Goal: Information Seeking & Learning: Learn about a topic

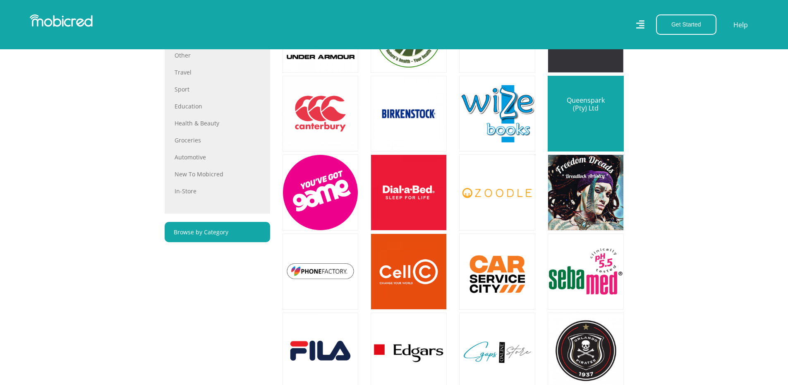
scroll to position [496, 0]
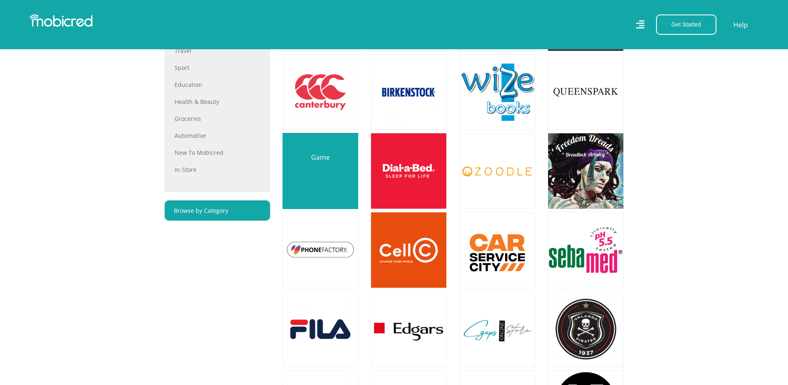
click at [328, 181] on link at bounding box center [320, 170] width 89 height 89
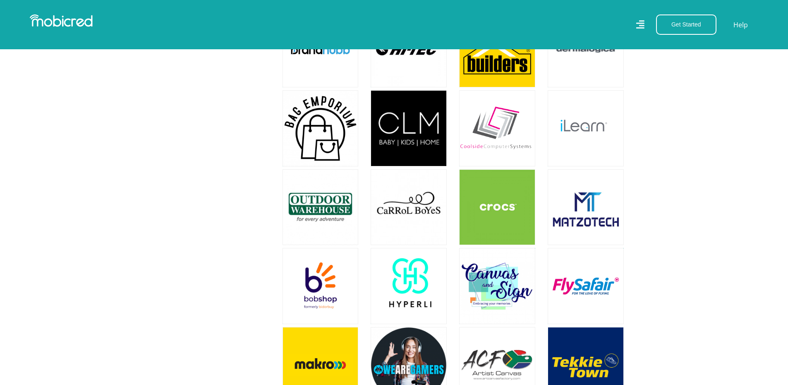
scroll to position [1447, 0]
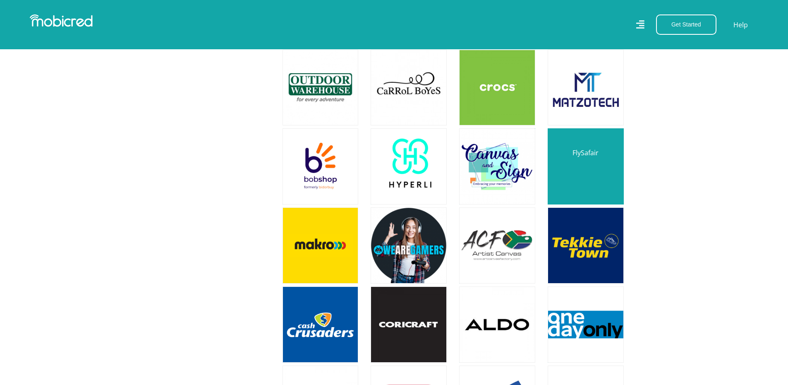
click at [582, 158] on link at bounding box center [585, 166] width 89 height 89
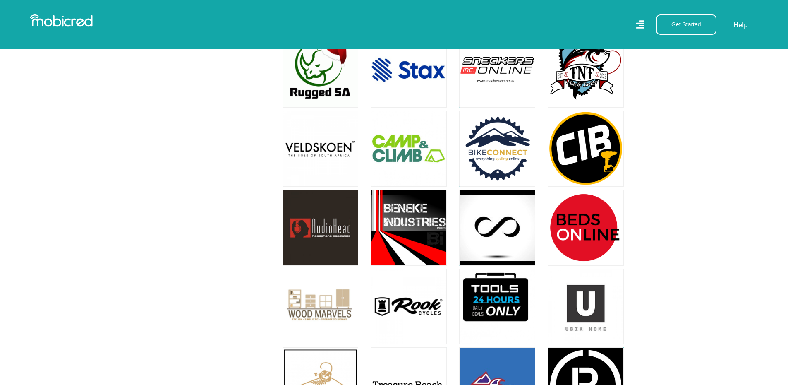
scroll to position [4384, 0]
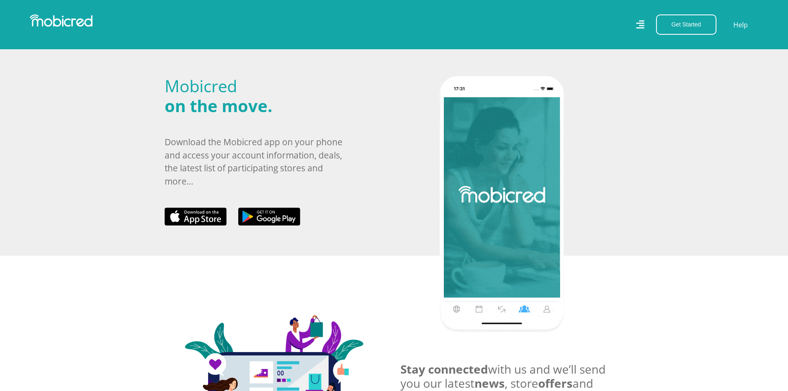
scroll to position [299, 0]
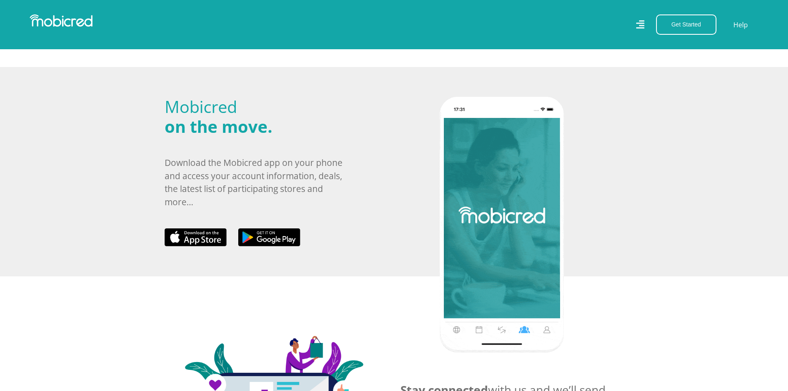
scroll to position [203, 0]
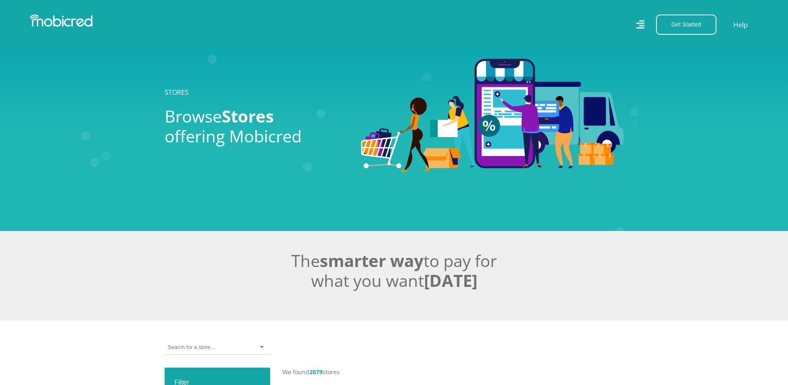
scroll to position [4761, 0]
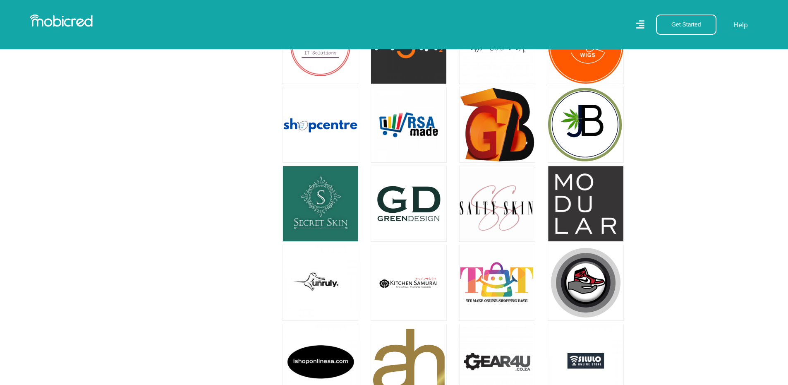
scroll to position [3934, 0]
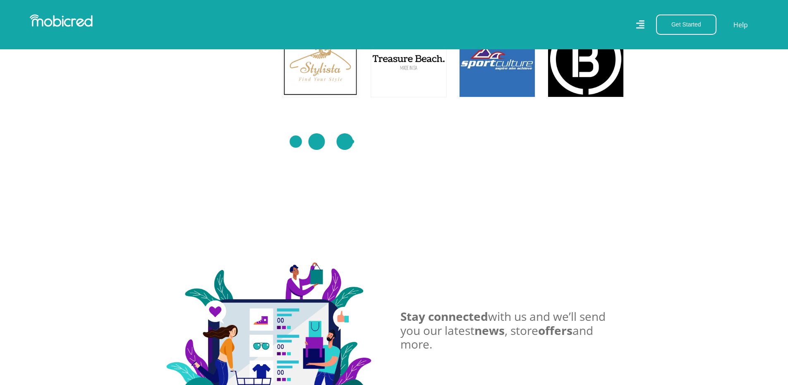
scroll to position [4761, 0]
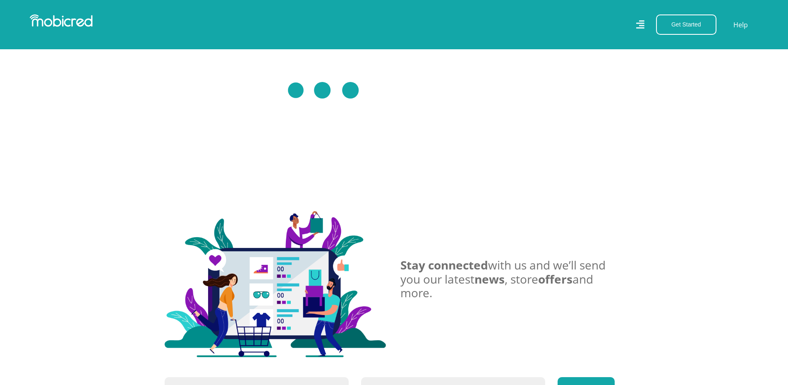
click at [427, 211] on div "Stay connected with us and we’ll send you our latest news , store offers and mo…" at bounding box center [393, 284] width 471 height 146
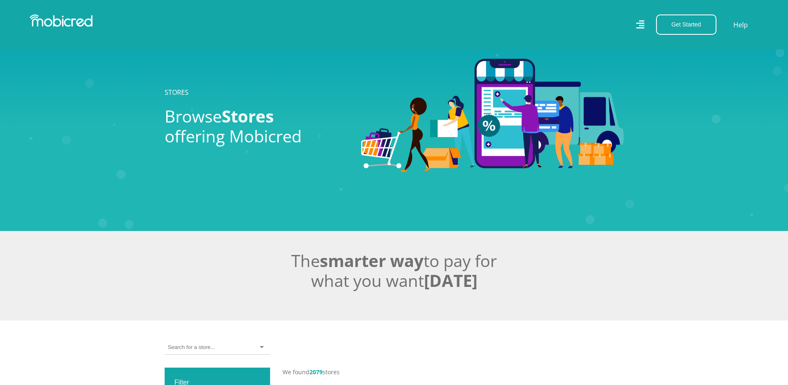
scroll to position [4761, 0]
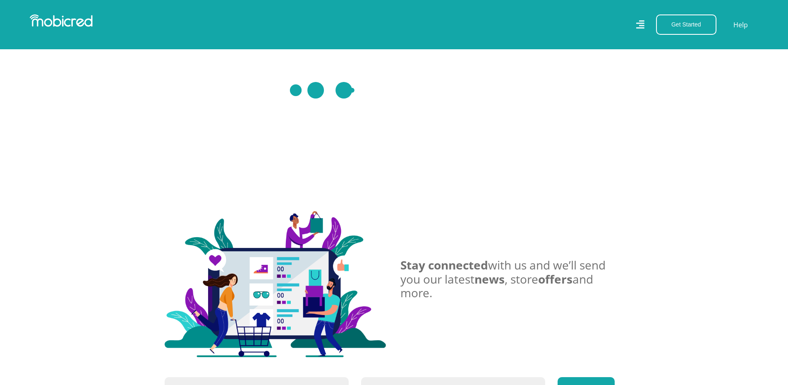
click at [644, 26] on icon at bounding box center [640, 25] width 8 height 12
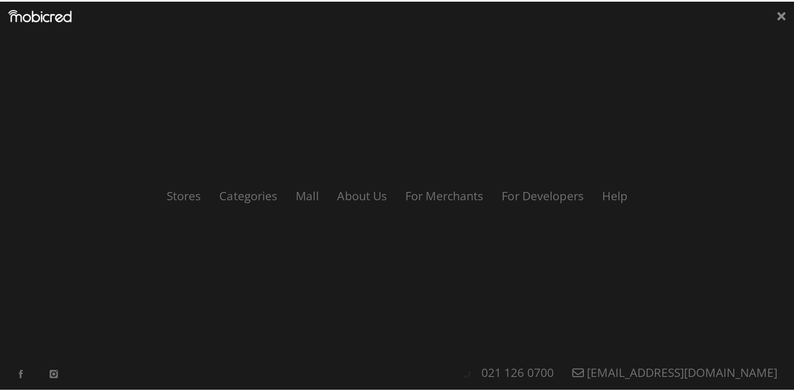
scroll to position [4755, 0]
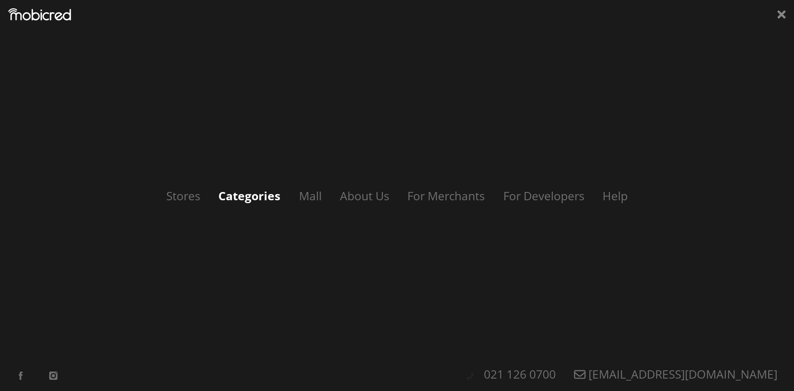
click at [263, 193] on link "Categories" at bounding box center [249, 196] width 79 height 16
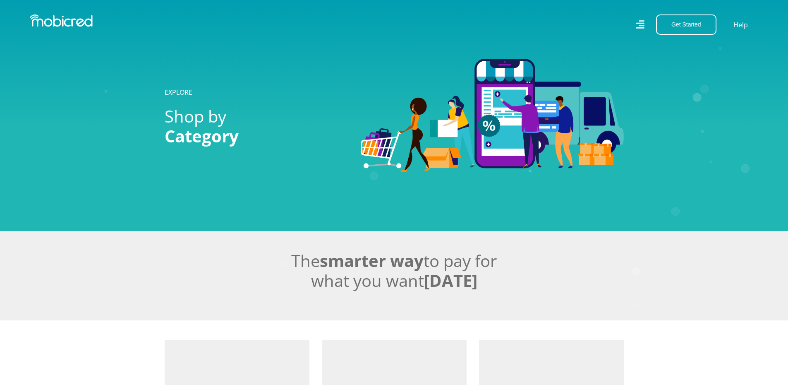
drag, startPoint x: 0, startPoint y: 0, endPoint x: 658, endPoint y: 293, distance: 720.5
click at [658, 293] on icon "Created with [PERSON_NAME] 2.3.0" at bounding box center [394, 115] width 788 height 385
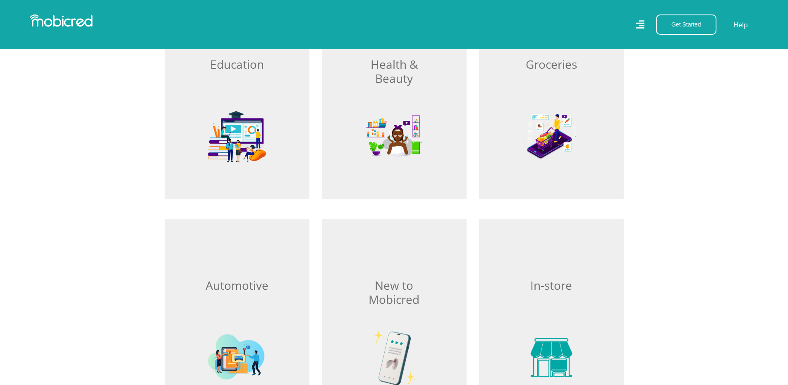
scroll to position [1117, 0]
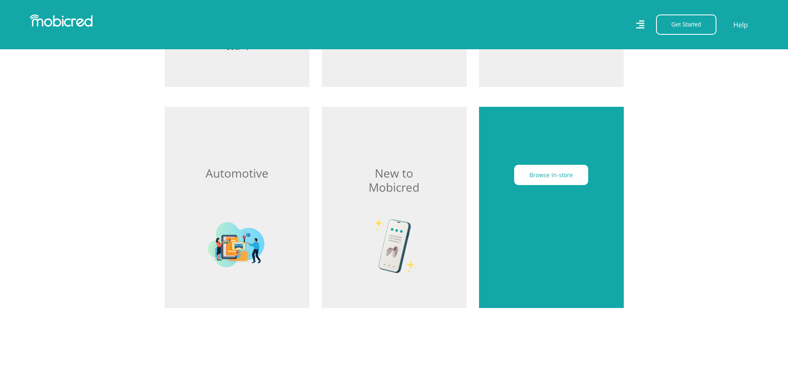
click at [557, 233] on div "Browse In-store" at bounding box center [551, 207] width 145 height 201
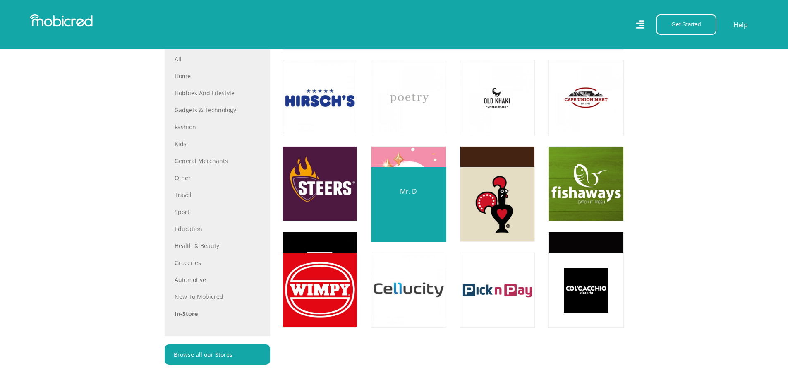
scroll to position [414, 0]
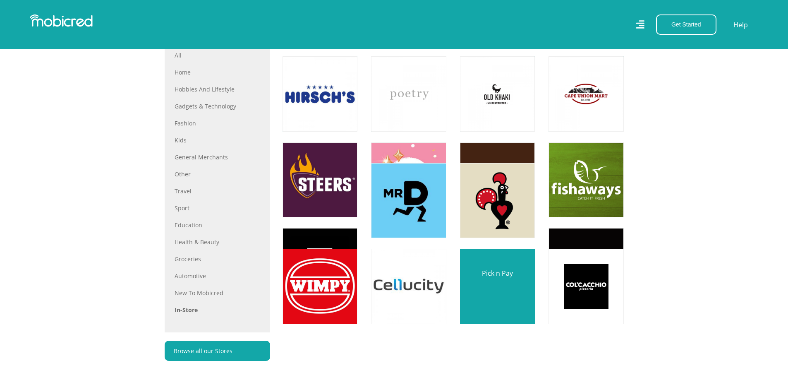
click at [511, 280] on link at bounding box center [497, 286] width 88 height 88
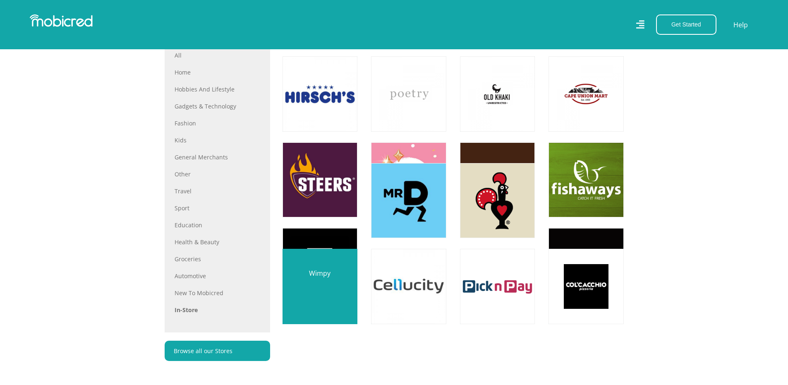
click at [349, 308] on link at bounding box center [320, 286] width 88 height 88
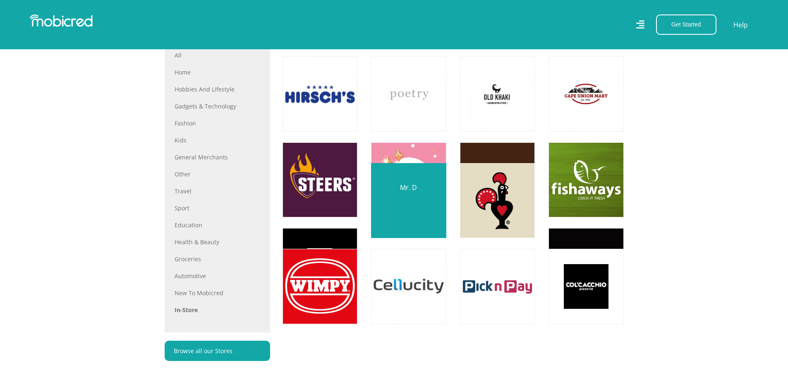
click at [424, 178] on link at bounding box center [408, 200] width 88 height 88
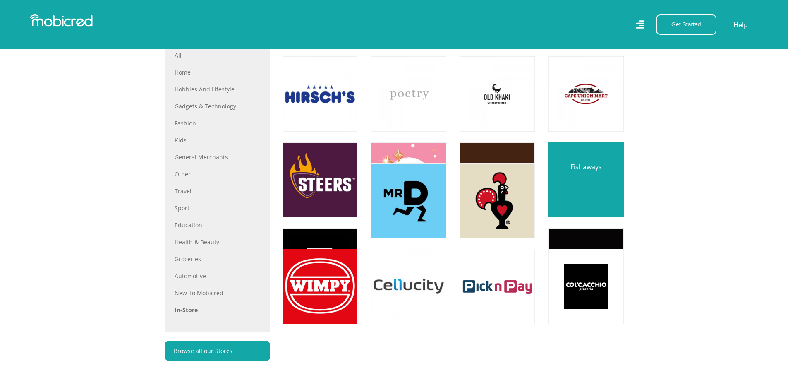
click at [616, 191] on link at bounding box center [586, 180] width 88 height 88
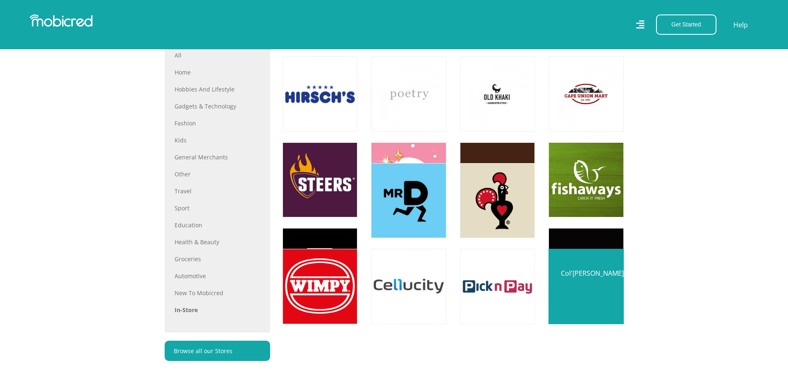
click at [610, 299] on link at bounding box center [586, 286] width 88 height 88
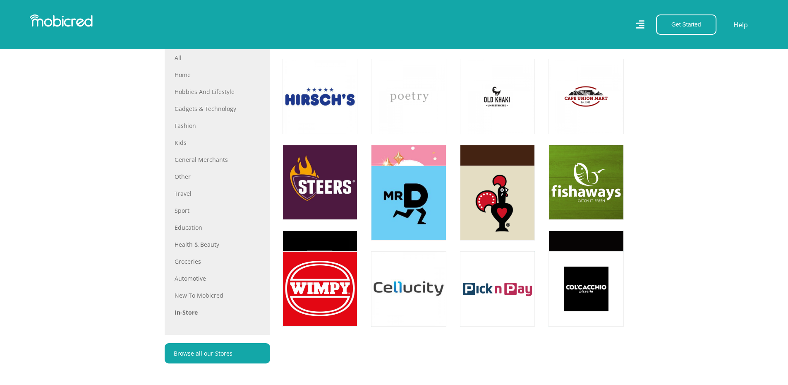
scroll to position [287, 0]
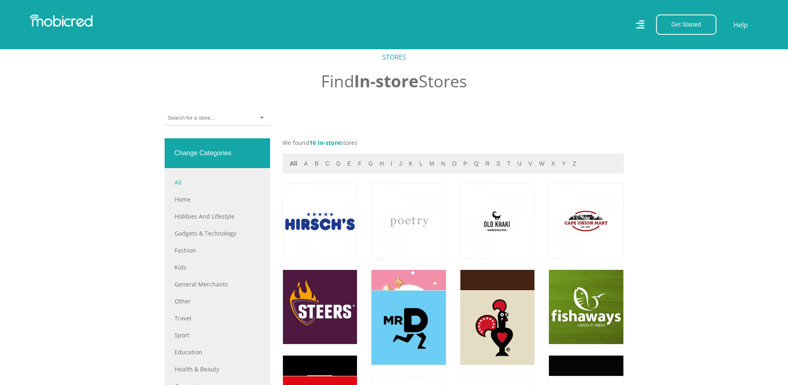
click at [185, 187] on link "All" at bounding box center [218, 182] width 86 height 9
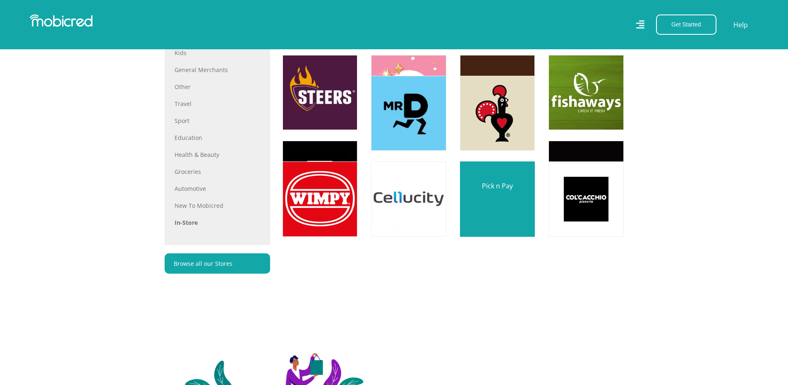
scroll to position [369, 0]
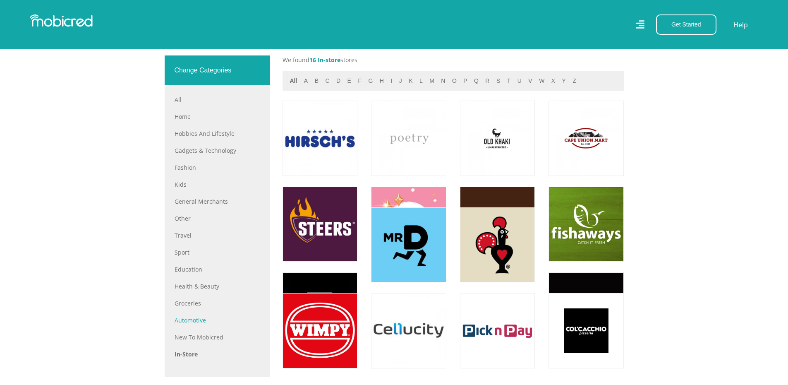
click at [196, 323] on link "Automotive" at bounding box center [218, 320] width 86 height 9
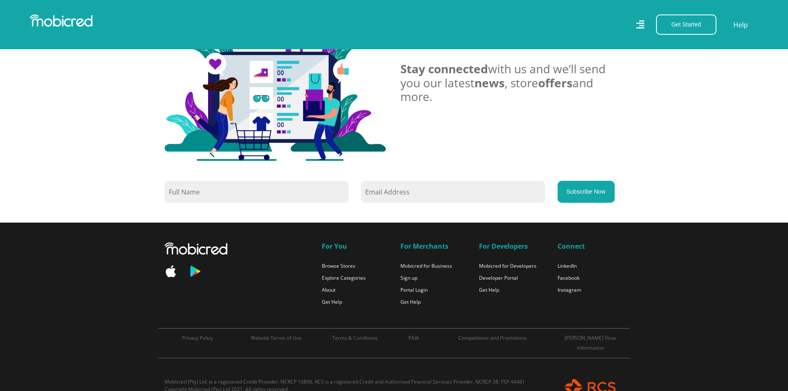
scroll to position [722, 0]
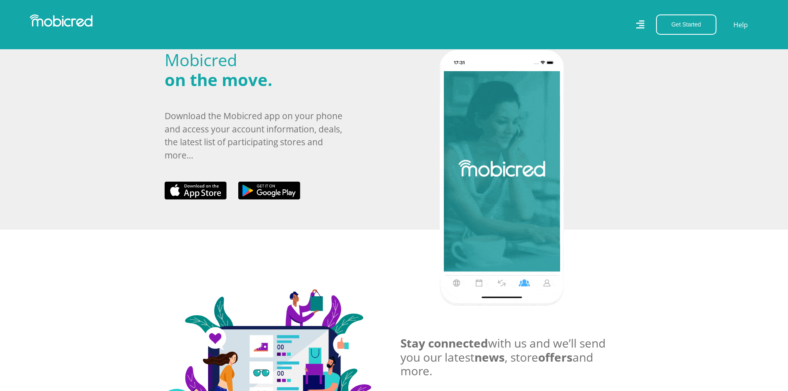
scroll to position [620, 0]
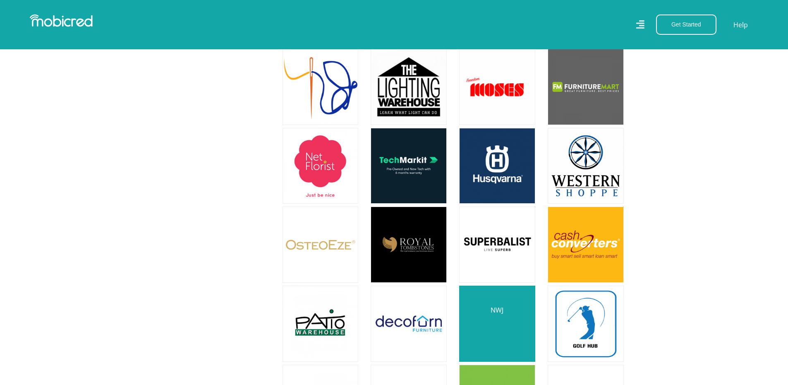
scroll to position [2399, 0]
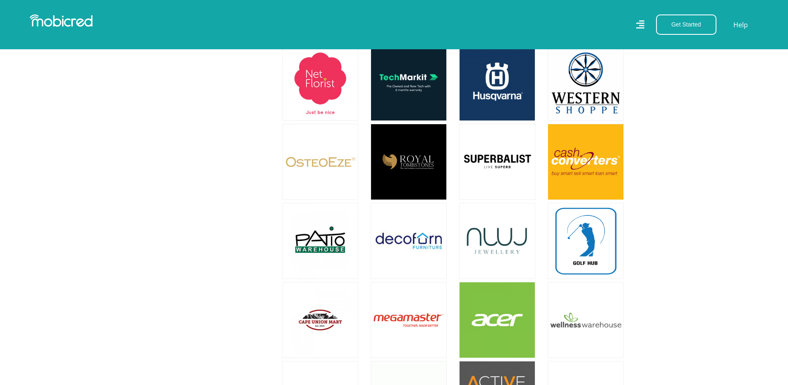
drag, startPoint x: 503, startPoint y: 301, endPoint x: 712, endPoint y: 265, distance: 211.8
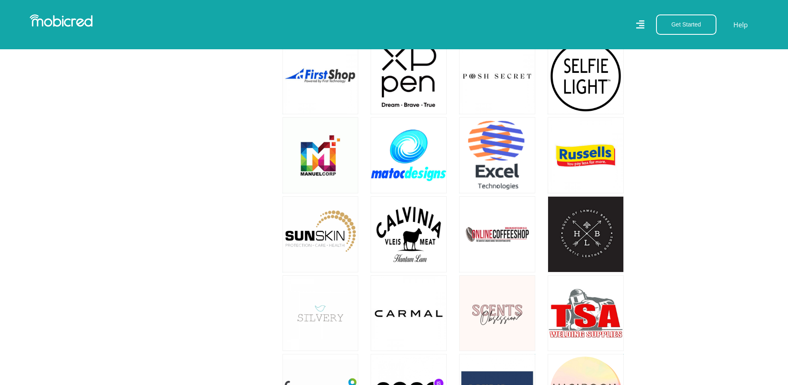
scroll to position [6079, 0]
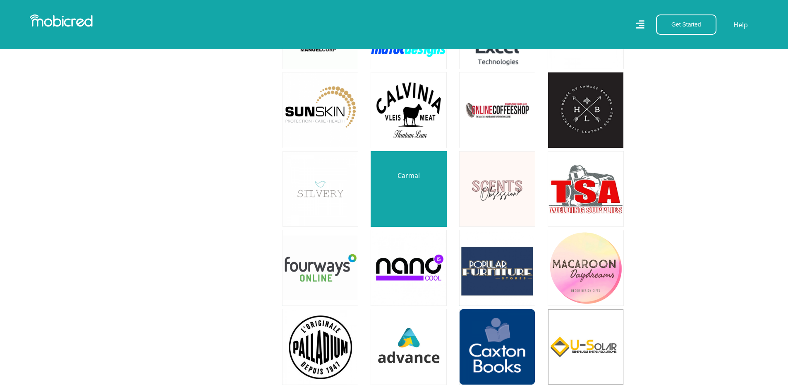
click at [423, 177] on link at bounding box center [408, 188] width 89 height 89
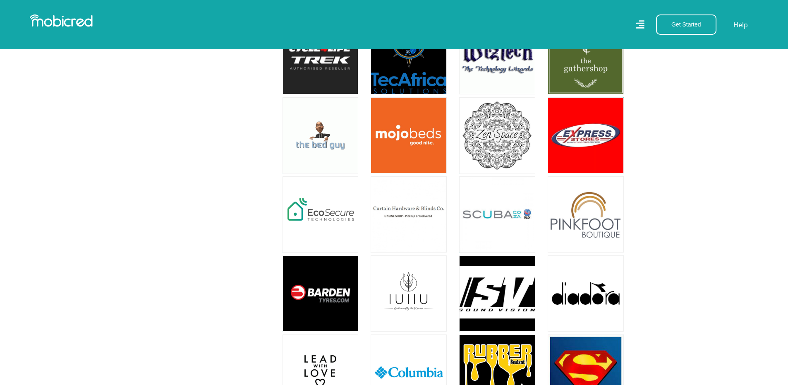
scroll to position [6534, 0]
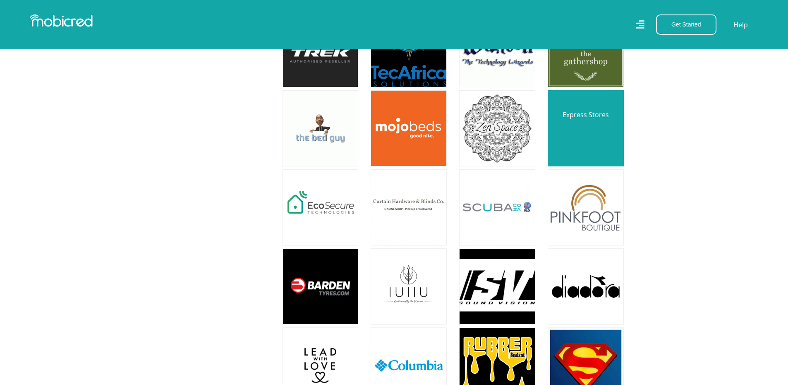
click at [582, 97] on link at bounding box center [585, 128] width 89 height 89
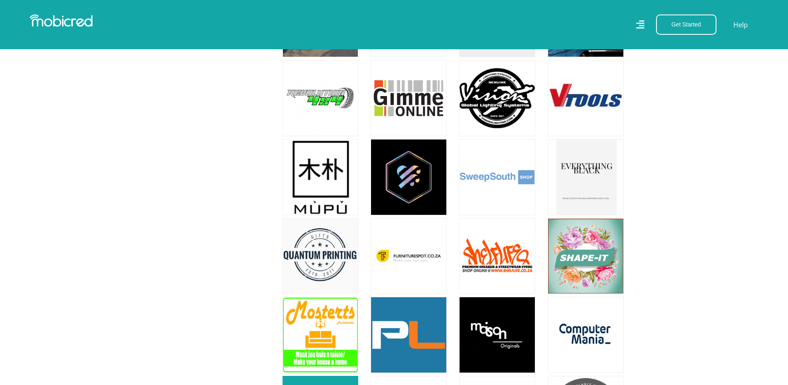
scroll to position [8126, 0]
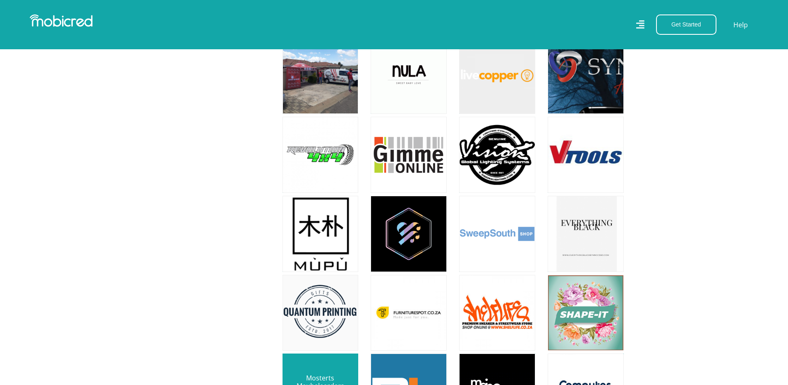
scroll to position [8292, 0]
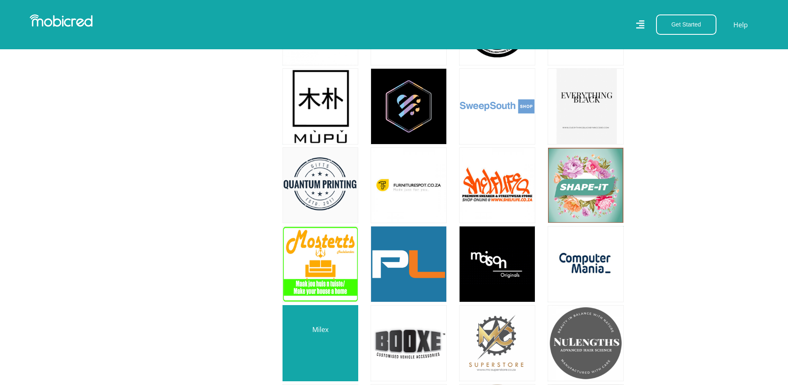
click at [334, 327] on link at bounding box center [320, 342] width 89 height 89
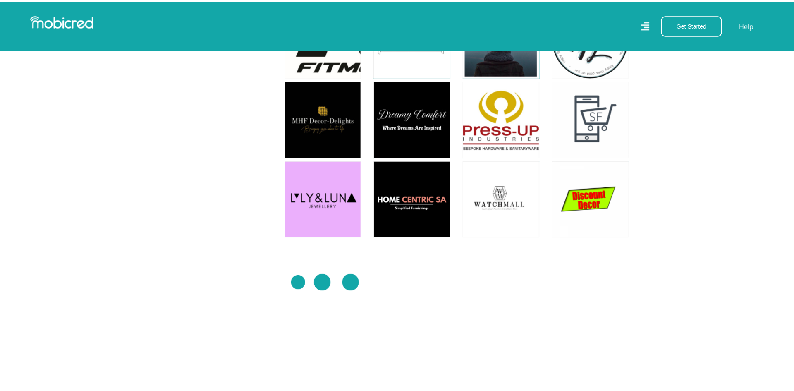
scroll to position [9491, 0]
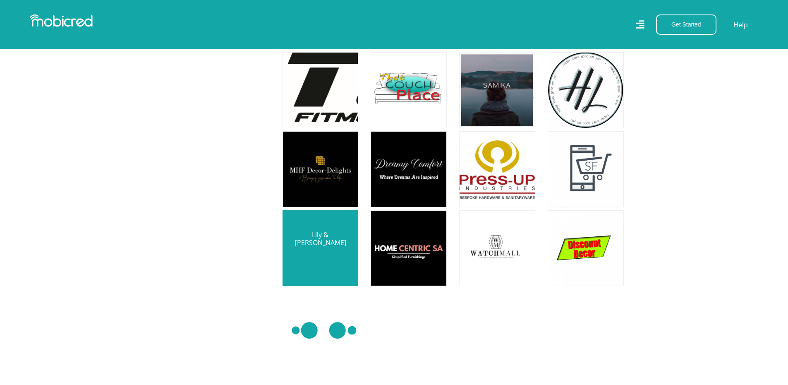
click at [328, 221] on link at bounding box center [320, 247] width 89 height 89
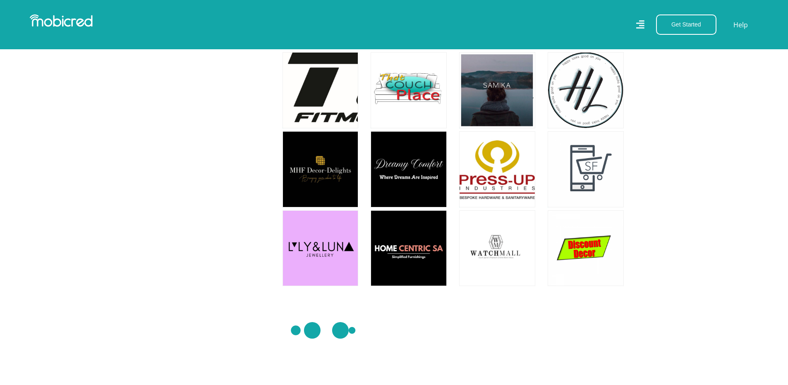
click at [643, 22] on icon at bounding box center [640, 25] width 8 height 12
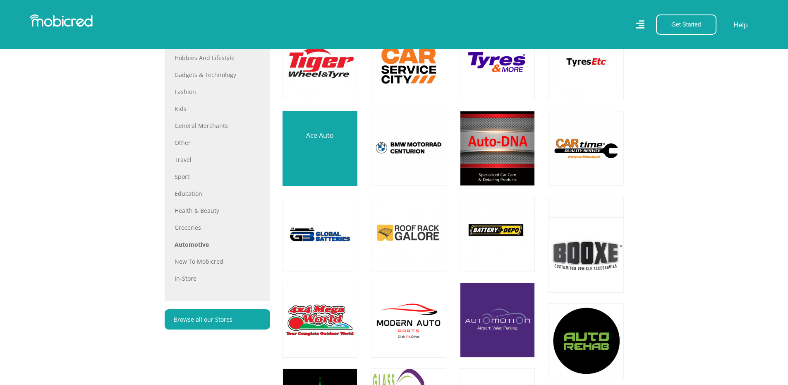
scroll to position [445, 0]
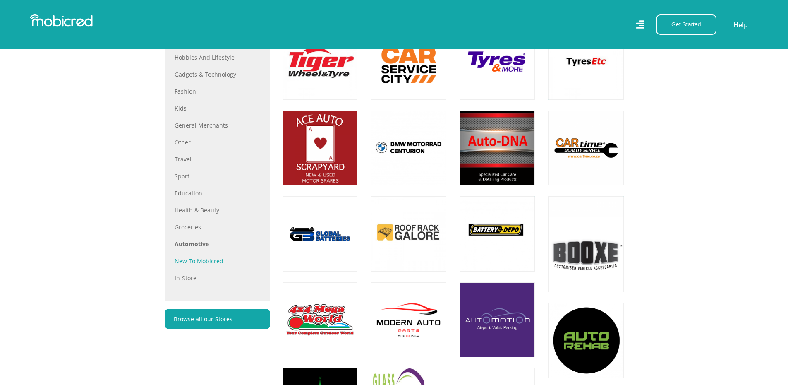
click at [196, 263] on link "New to Mobicred" at bounding box center [218, 260] width 86 height 9
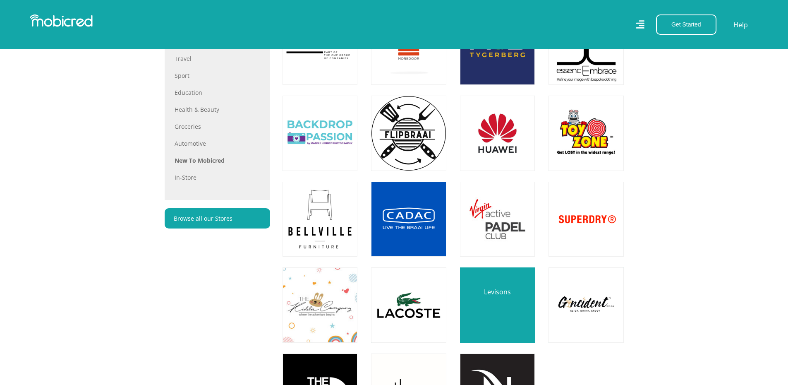
scroll to position [455, 0]
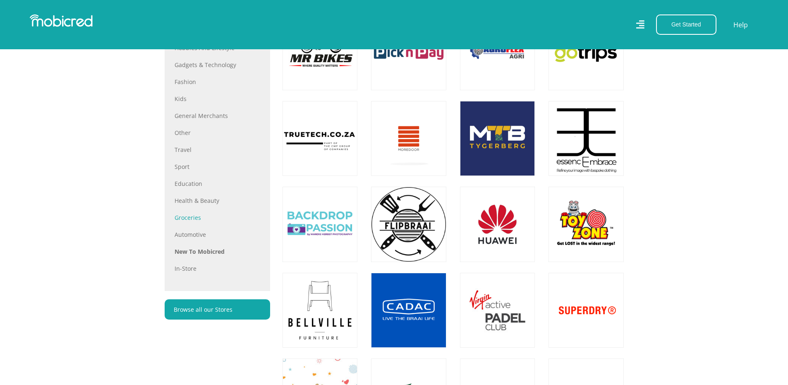
click at [193, 218] on link "Groceries" at bounding box center [218, 217] width 86 height 9
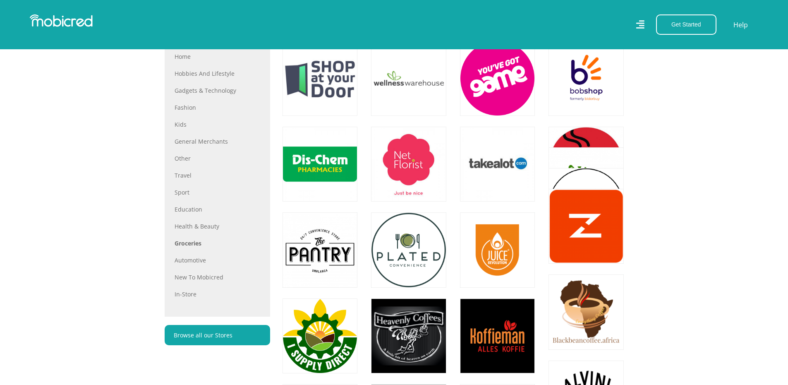
scroll to position [496, 0]
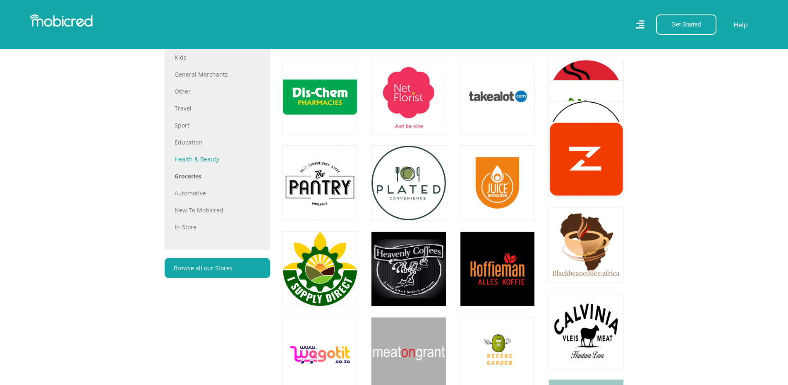
click at [201, 163] on link "Health & Beauty" at bounding box center [218, 159] width 86 height 9
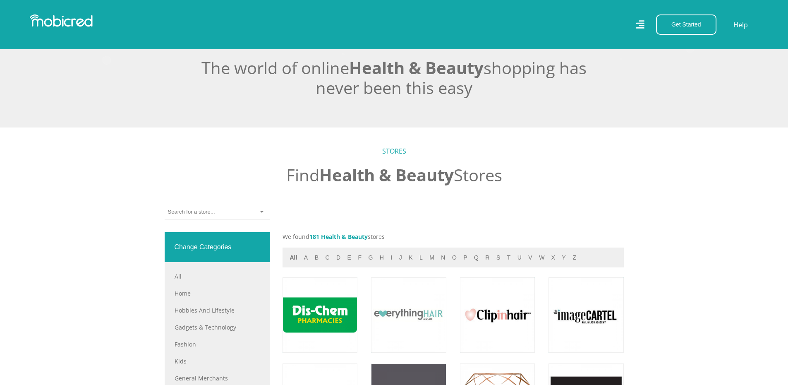
scroll to position [434, 0]
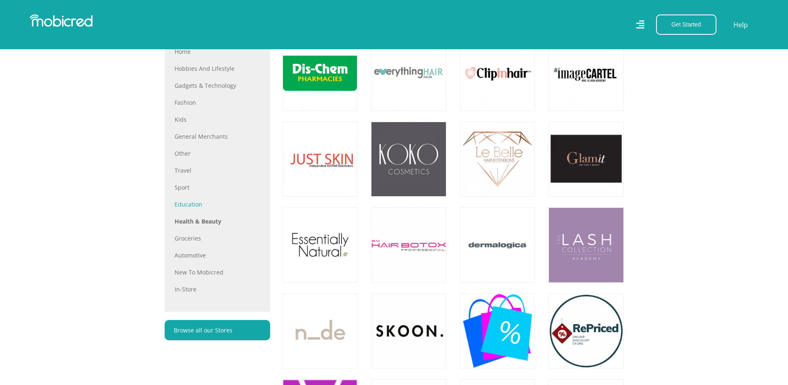
click at [187, 207] on link "Education" at bounding box center [218, 204] width 86 height 9
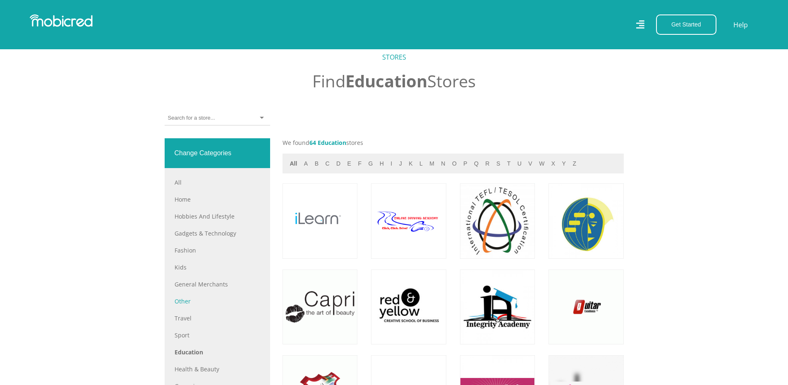
scroll to position [331, 0]
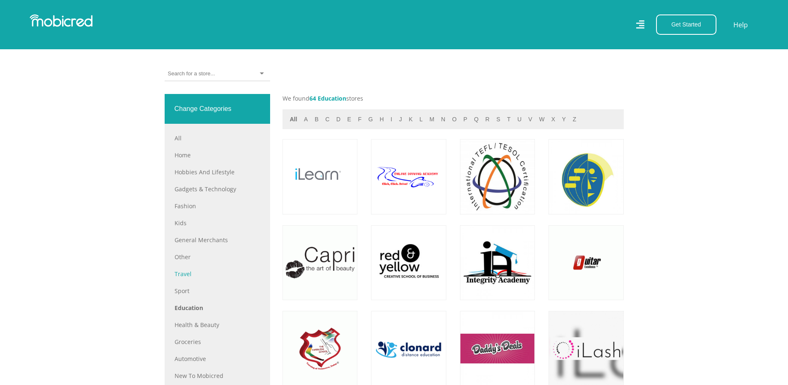
click at [189, 278] on link "Travel" at bounding box center [218, 273] width 86 height 9
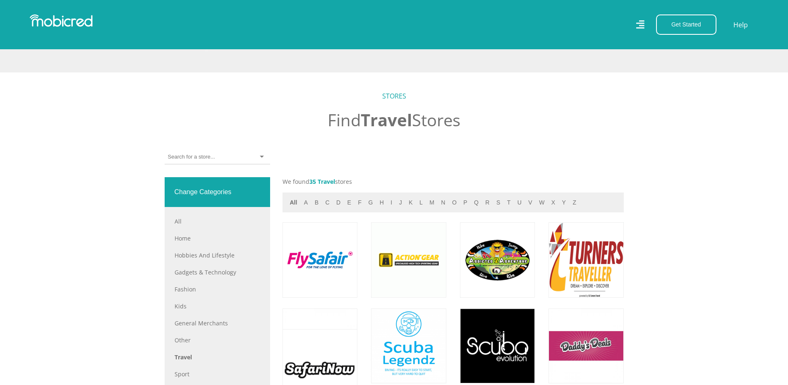
scroll to position [454, 0]
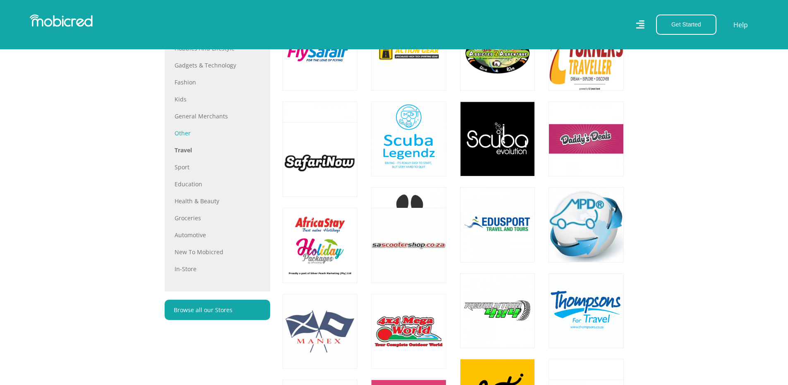
click at [189, 134] on link "Other" at bounding box center [218, 133] width 86 height 9
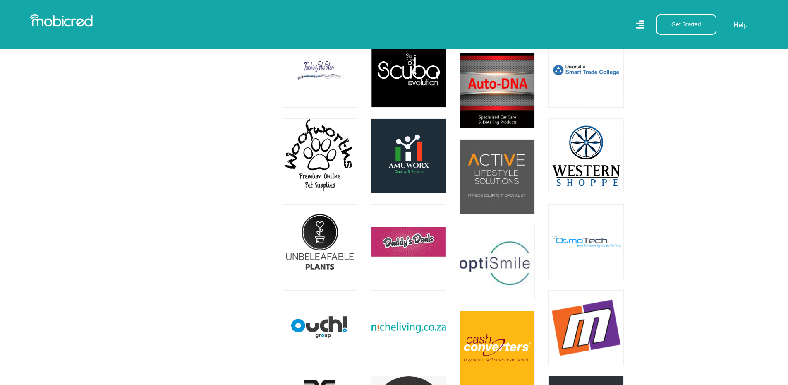
scroll to position [1571, 0]
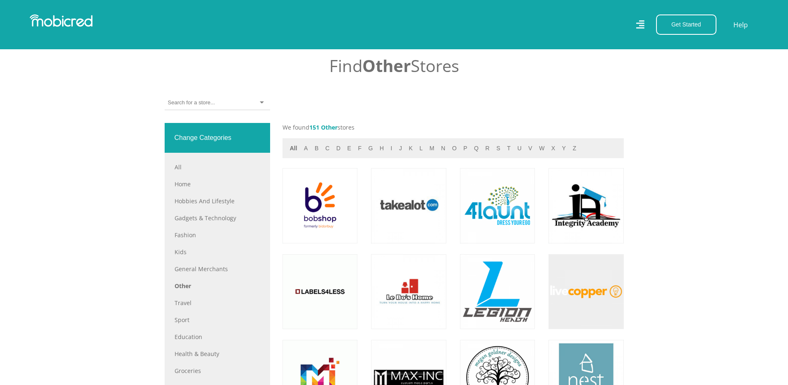
scroll to position [414, 0]
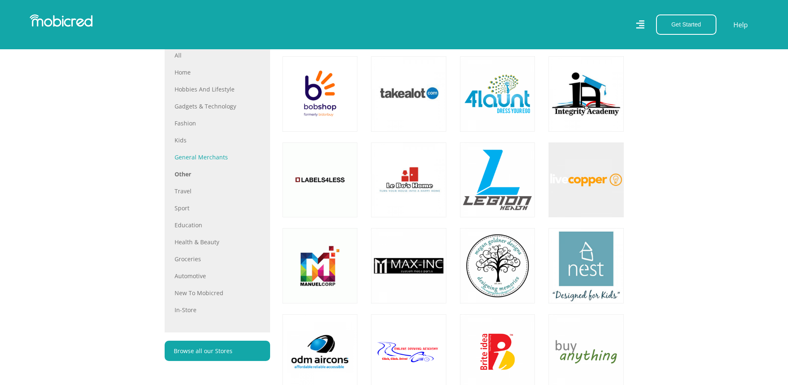
click at [182, 156] on link "General Merchants" at bounding box center [218, 157] width 86 height 9
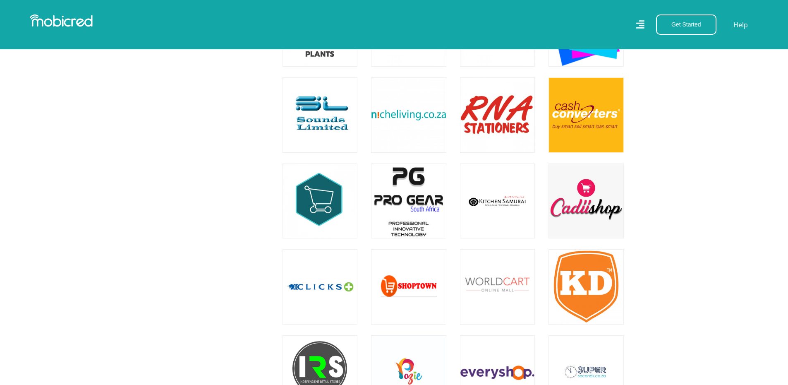
scroll to position [1985, 0]
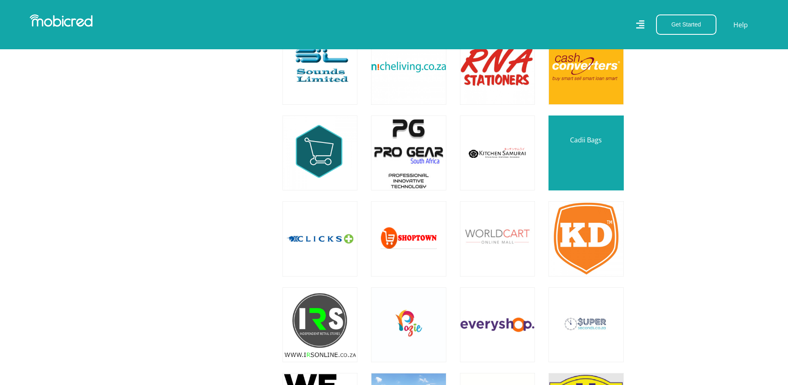
click at [591, 165] on link at bounding box center [586, 153] width 88 height 88
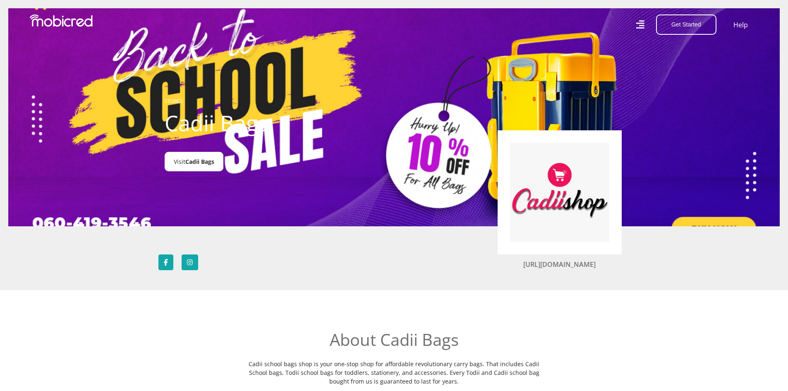
click at [175, 158] on link "Visit Cadii Bags" at bounding box center [194, 161] width 59 height 19
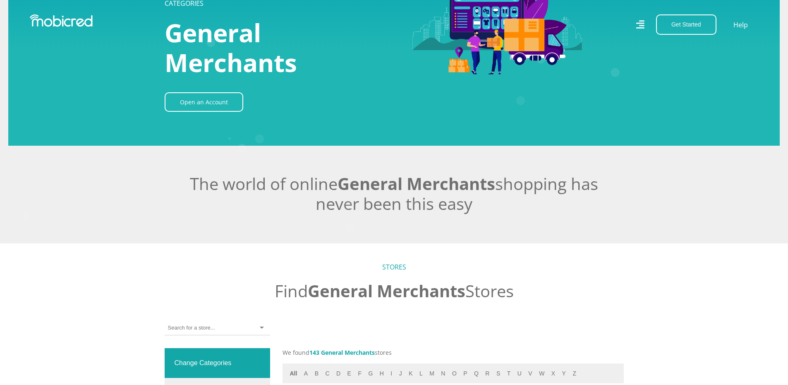
scroll to position [207, 0]
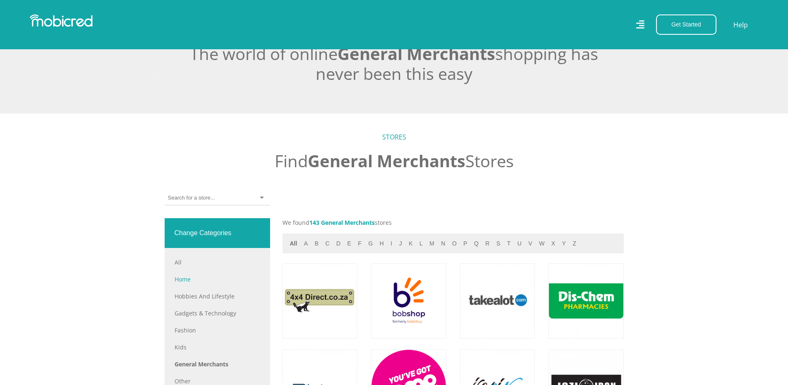
click at [190, 283] on link "Home" at bounding box center [218, 279] width 86 height 9
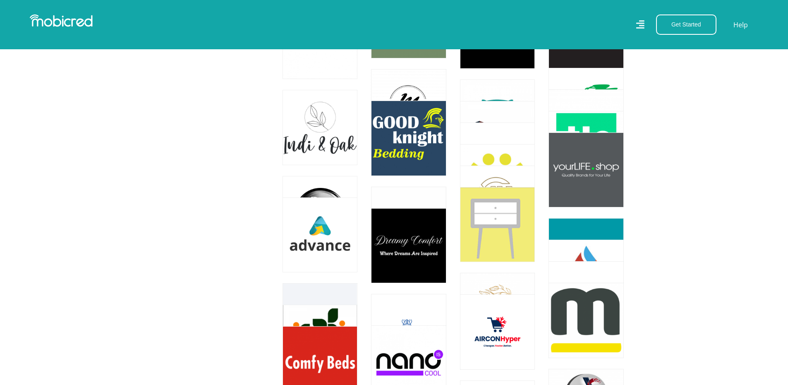
scroll to position [5004, 0]
